Goal: Task Accomplishment & Management: Complete application form

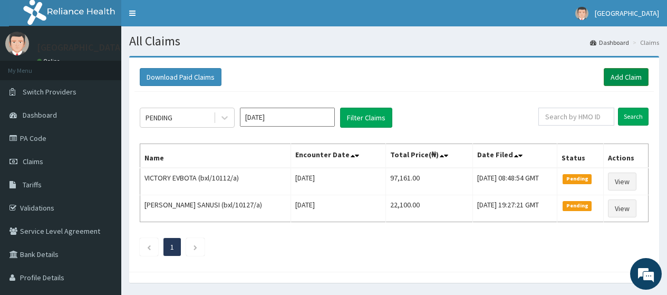
click at [620, 75] on link "Add Claim" at bounding box center [625, 77] width 45 height 18
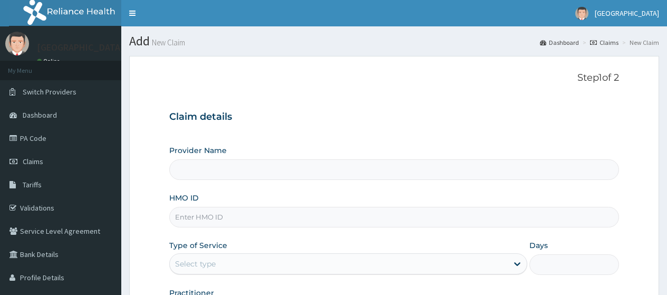
click at [269, 220] on input "HMO ID" at bounding box center [394, 217] width 450 height 21
click at [34, 138] on link "PA Code" at bounding box center [60, 137] width 121 height 23
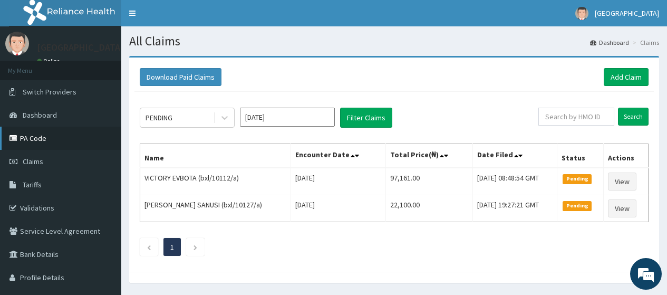
click at [27, 134] on link "PA Code" at bounding box center [60, 137] width 121 height 23
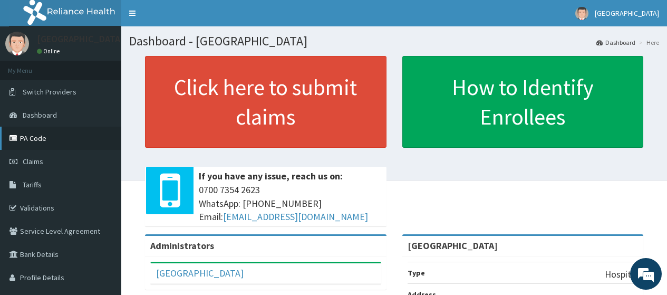
click at [34, 134] on link "PA Code" at bounding box center [60, 137] width 121 height 23
